Goal: Navigation & Orientation: Find specific page/section

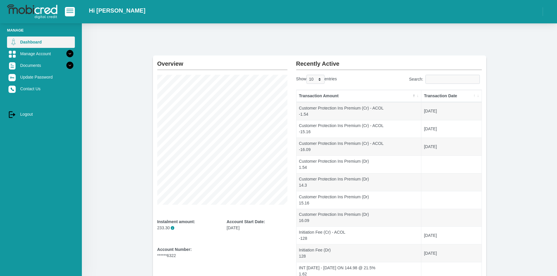
click at [39, 39] on link "Dashboard" at bounding box center [41, 42] width 68 height 11
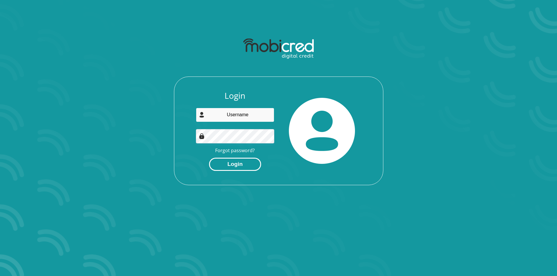
type input "lalithadavidg@gmail.com"
click at [244, 163] on button "Login" at bounding box center [235, 164] width 52 height 13
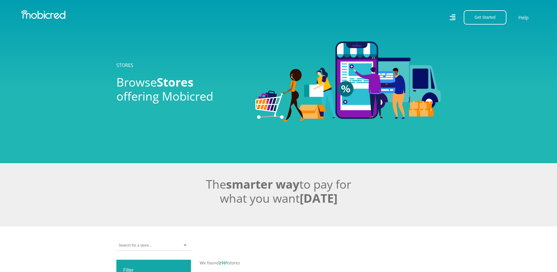
click at [453, 17] on icon at bounding box center [453, 17] width 6 height 8
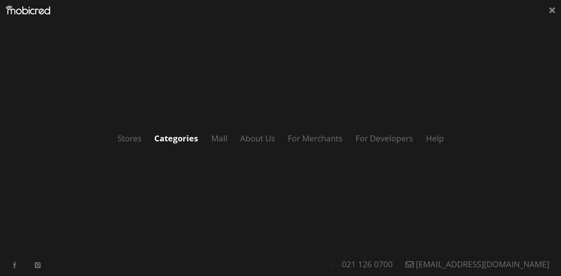
click at [175, 138] on link "Categories" at bounding box center [177, 138] width 56 height 11
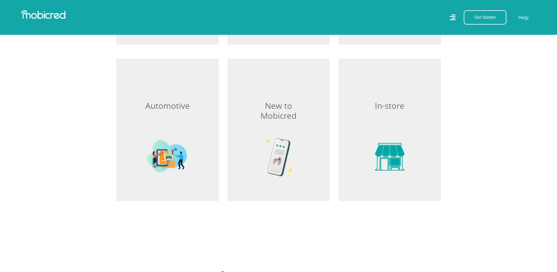
scroll to position [819, 0]
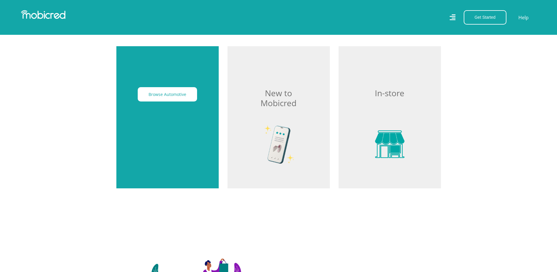
click at [166, 117] on div "Browse Automotive" at bounding box center [167, 117] width 102 height 142
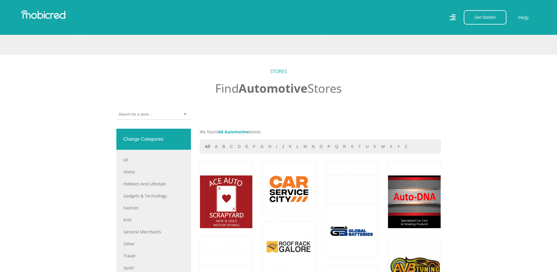
scroll to position [13, 0]
